Goal: Task Accomplishment & Management: Manage account settings

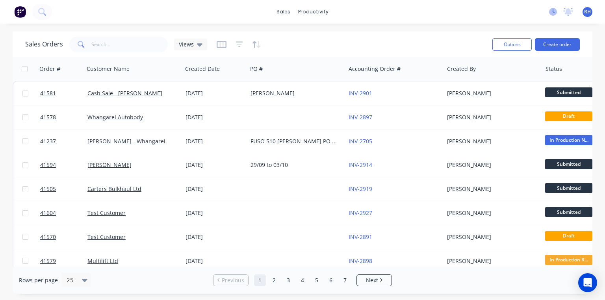
click at [552, 13] on icon at bounding box center [553, 12] width 8 height 8
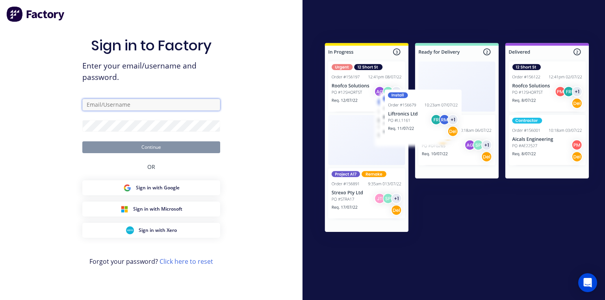
click at [176, 103] on input "text" at bounding box center [151, 105] width 138 height 12
type input "[PERSON_NAME][EMAIL_ADDRESS][DOMAIN_NAME]"
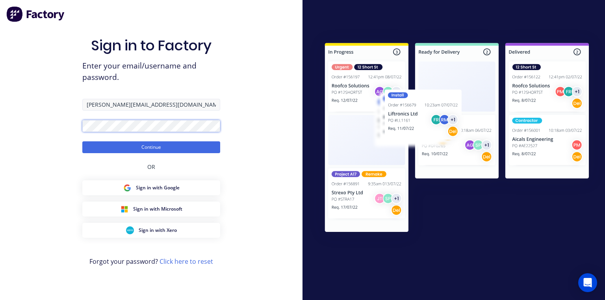
click at [82, 141] on button "Continue" at bounding box center [151, 147] width 138 height 12
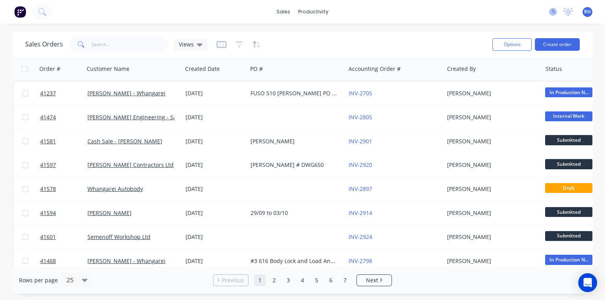
click at [551, 13] on icon at bounding box center [553, 12] width 8 height 8
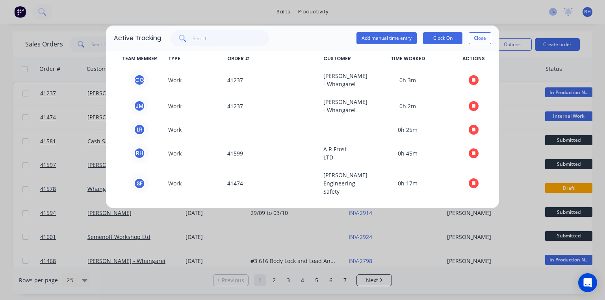
scroll to position [25, 0]
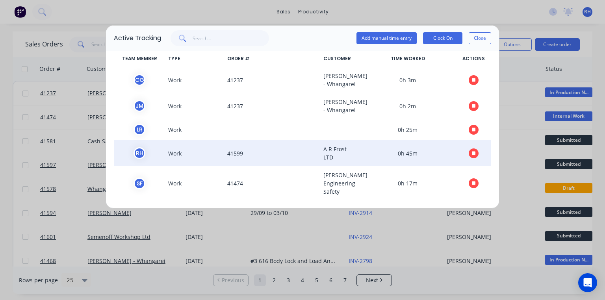
click at [472, 154] on icon "button" at bounding box center [474, 153] width 4 height 4
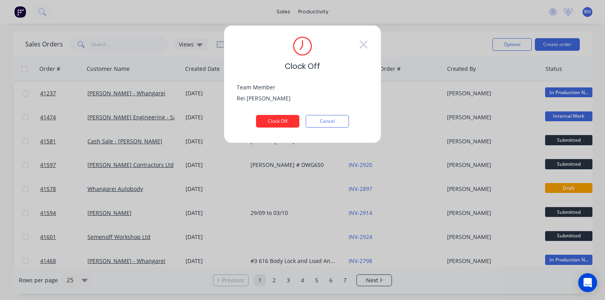
click at [283, 120] on button "Clock Off" at bounding box center [277, 121] width 43 height 13
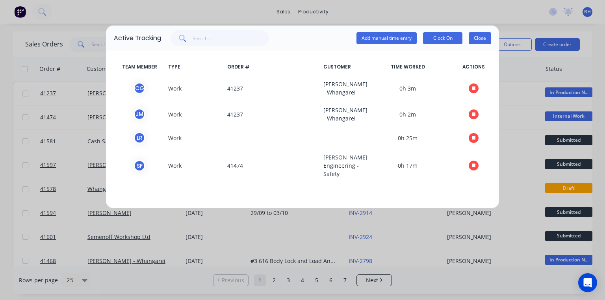
click at [482, 43] on button "Close" at bounding box center [480, 38] width 22 height 12
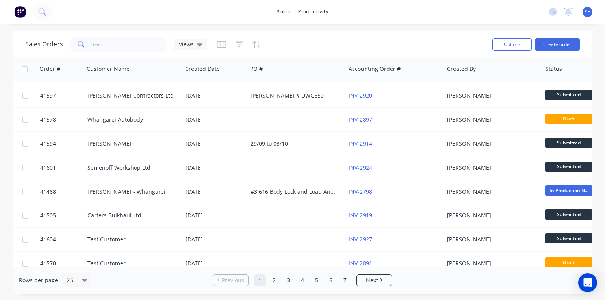
scroll to position [0, 0]
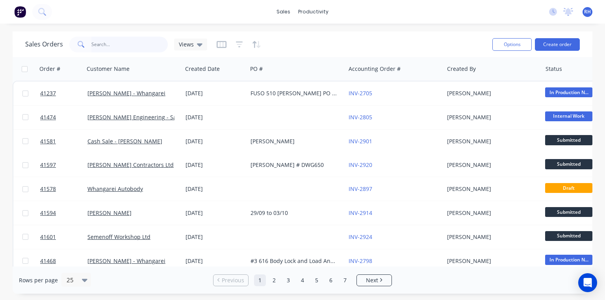
click at [150, 46] on input "text" at bounding box center [129, 45] width 77 height 16
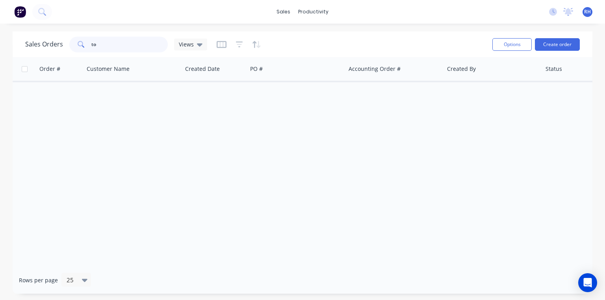
type input "t"
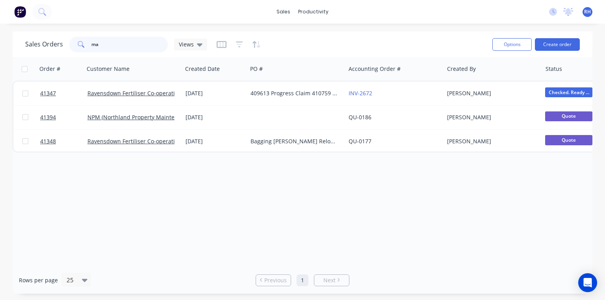
type input "m"
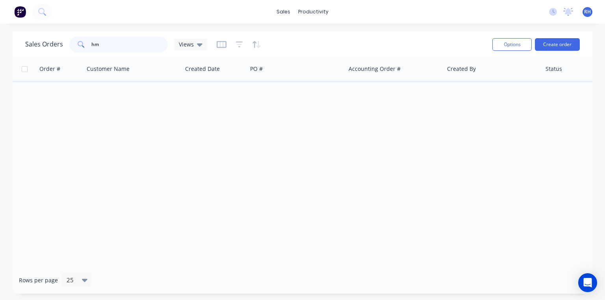
type input "h"
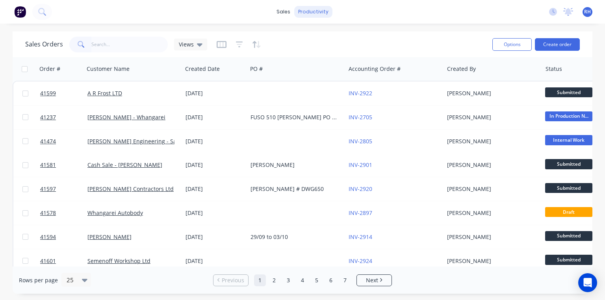
click at [315, 15] on div "productivity" at bounding box center [313, 12] width 38 height 12
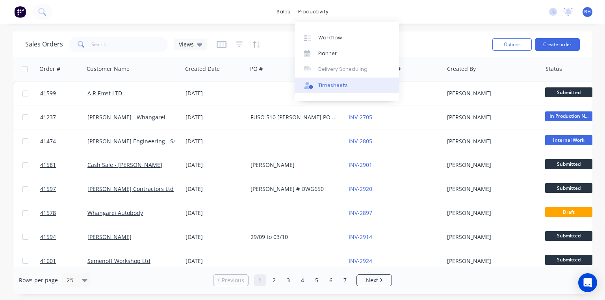
click at [332, 90] on link "Timesheets" at bounding box center [347, 86] width 104 height 16
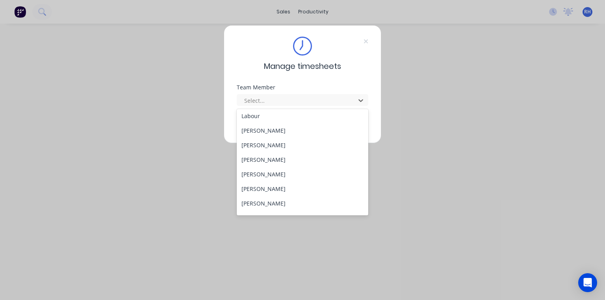
scroll to position [115, 0]
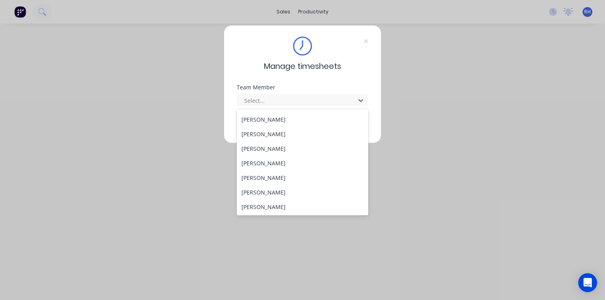
click at [276, 159] on div "[PERSON_NAME]" at bounding box center [303, 163] width 132 height 15
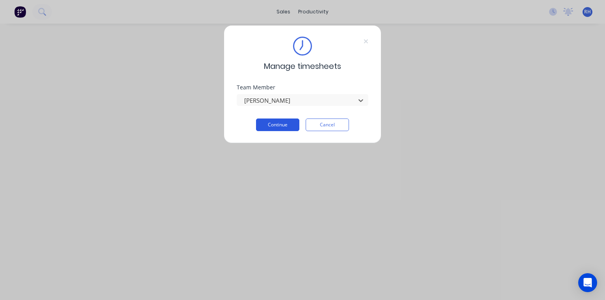
click at [285, 126] on button "Continue" at bounding box center [277, 125] width 43 height 13
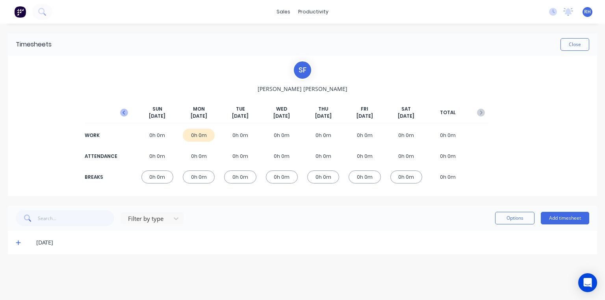
click at [123, 112] on icon "button" at bounding box center [124, 113] width 8 height 8
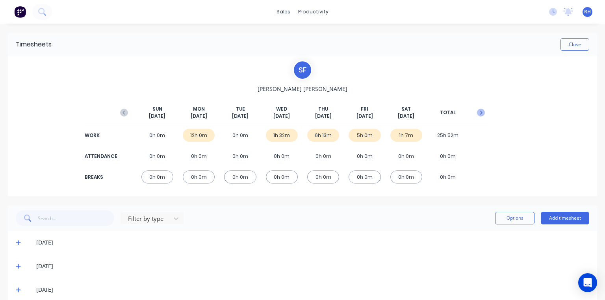
click at [481, 114] on button "button" at bounding box center [481, 113] width 16 height 14
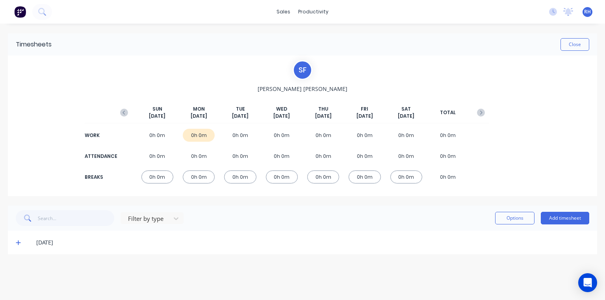
click at [163, 133] on div "0h 0m" at bounding box center [157, 135] width 32 height 13
click at [123, 112] on icon "button" at bounding box center [124, 113] width 8 height 8
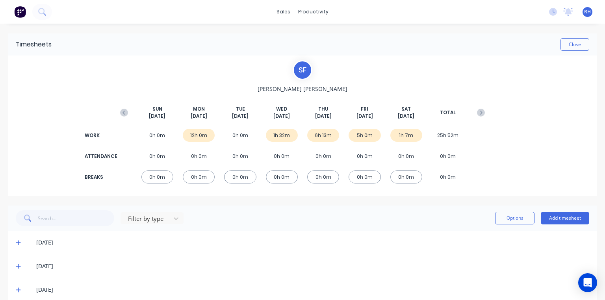
click at [406, 138] on div "1h 7m" at bounding box center [406, 135] width 32 height 13
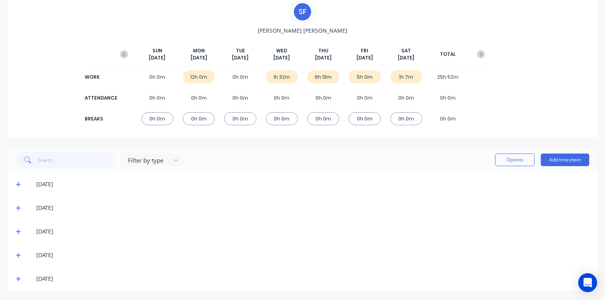
scroll to position [57, 0]
click at [22, 278] on span at bounding box center [20, 280] width 8 height 8
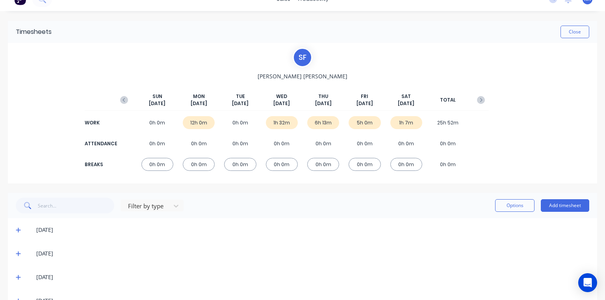
scroll to position [0, 0]
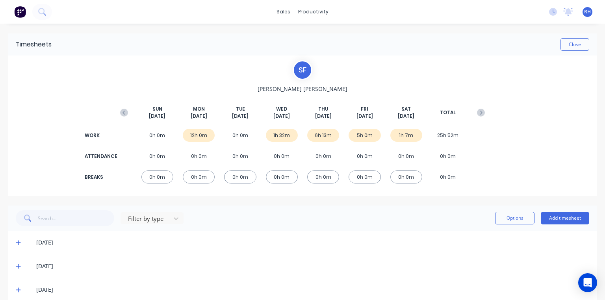
click at [20, 8] on img at bounding box center [20, 12] width 12 height 12
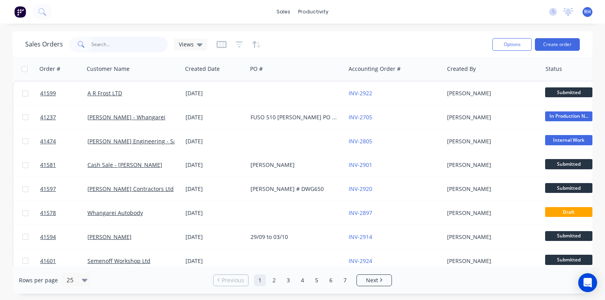
click at [154, 43] on input "text" at bounding box center [129, 45] width 77 height 16
click at [127, 47] on input "text" at bounding box center [129, 45] width 77 height 16
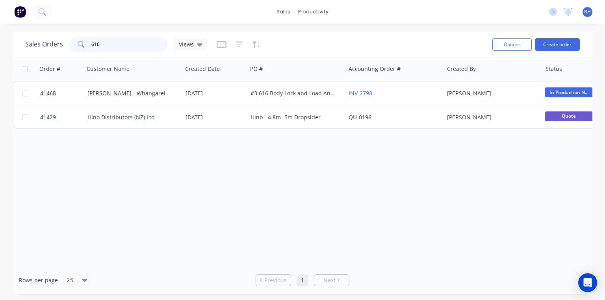
type input "616"
click at [553, 11] on icon at bounding box center [553, 12] width 8 height 8
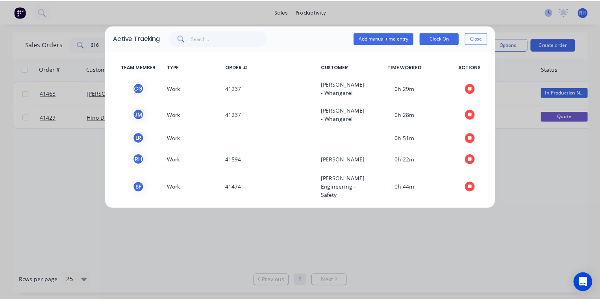
scroll to position [25, 0]
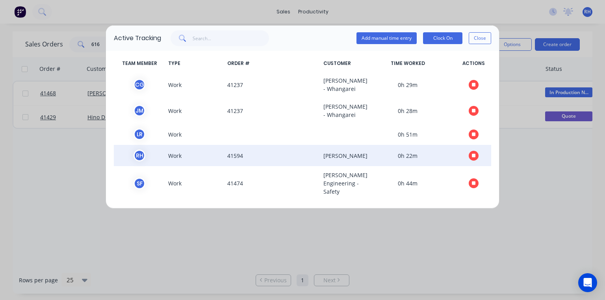
click at [472, 154] on icon "button" at bounding box center [474, 156] width 4 height 4
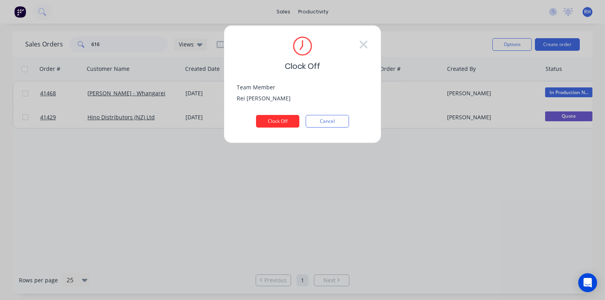
click at [286, 117] on button "Clock Off" at bounding box center [277, 121] width 43 height 13
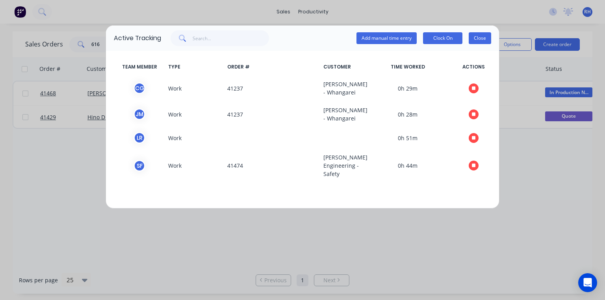
click at [480, 41] on button "Close" at bounding box center [480, 38] width 22 height 12
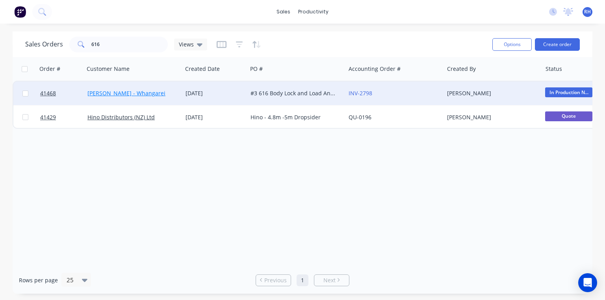
click at [143, 91] on link "[PERSON_NAME] - Whangarei" at bounding box center [126, 92] width 78 height 7
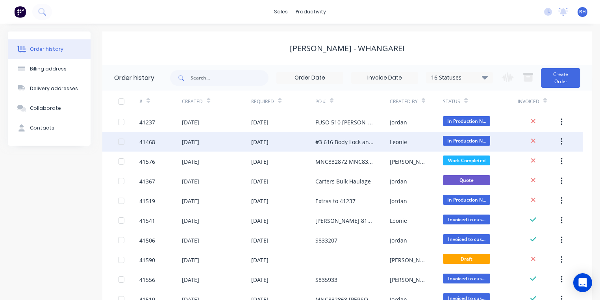
click at [355, 145] on div "#3 616 Body Lock and Load Anchorage - September" at bounding box center [344, 142] width 59 height 8
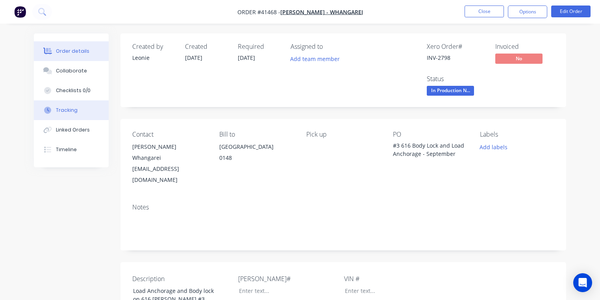
click at [74, 109] on div "Tracking" at bounding box center [67, 110] width 22 height 7
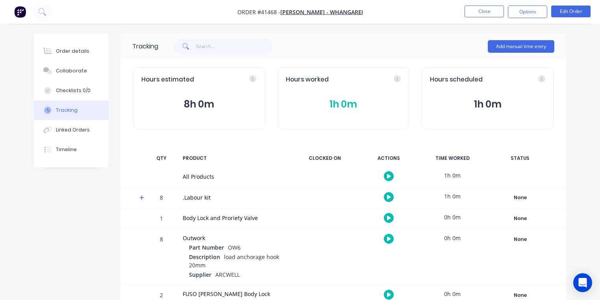
click at [140, 198] on icon at bounding box center [141, 198] width 5 height 6
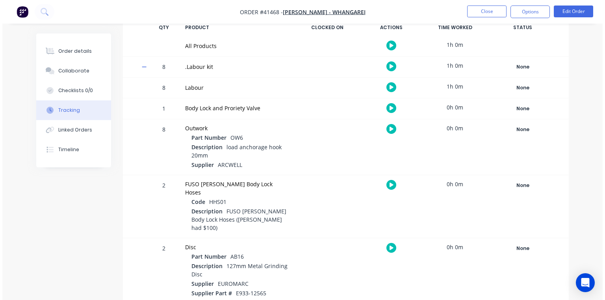
scroll to position [124, 0]
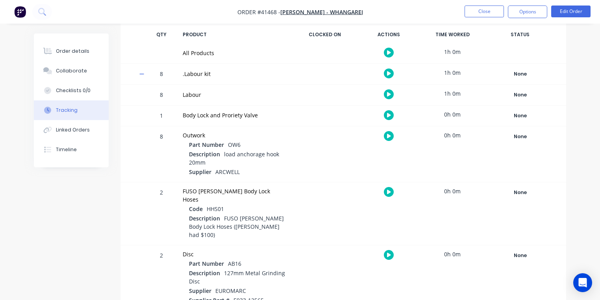
click at [389, 94] on icon "button" at bounding box center [389, 94] width 4 height 4
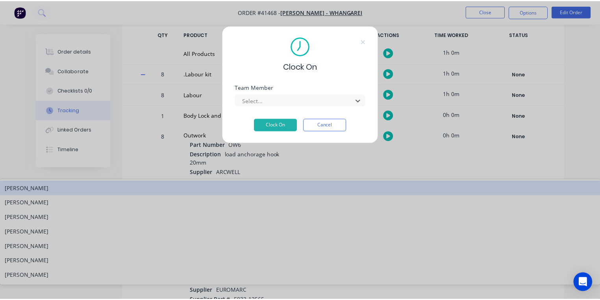
scroll to position [115, 0]
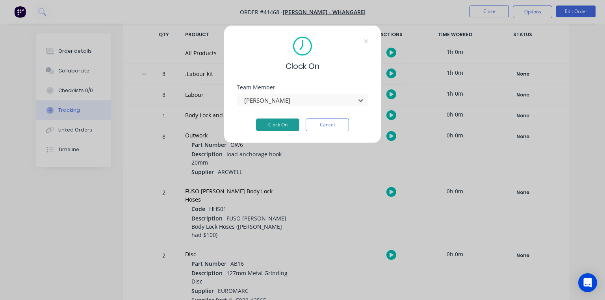
click at [285, 121] on button "Clock On" at bounding box center [277, 125] width 43 height 13
